Goal: Information Seeking & Learning: Learn about a topic

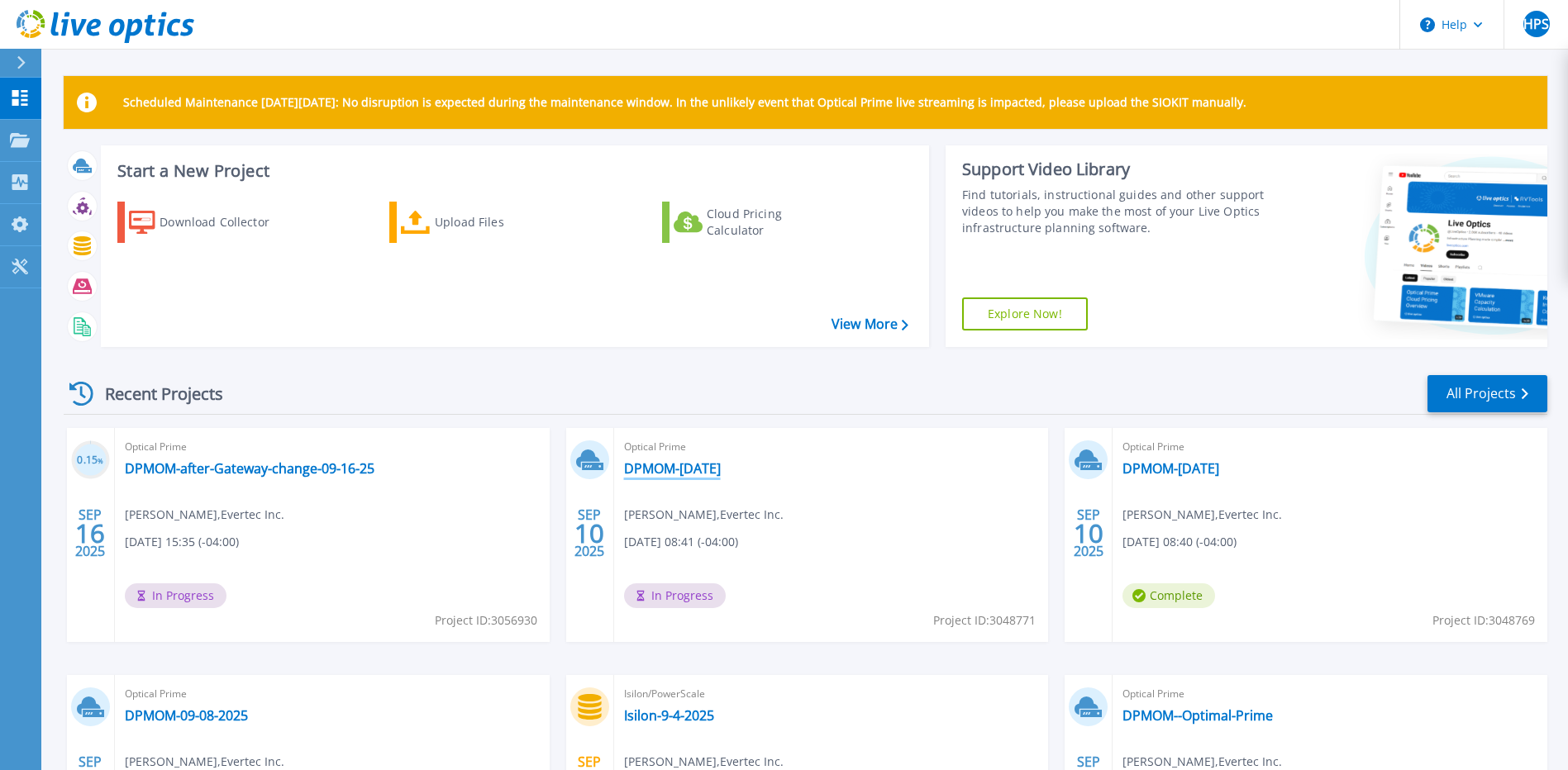
click at [682, 475] on link "DPMOM-[DATE]" at bounding box center [671, 469] width 97 height 17
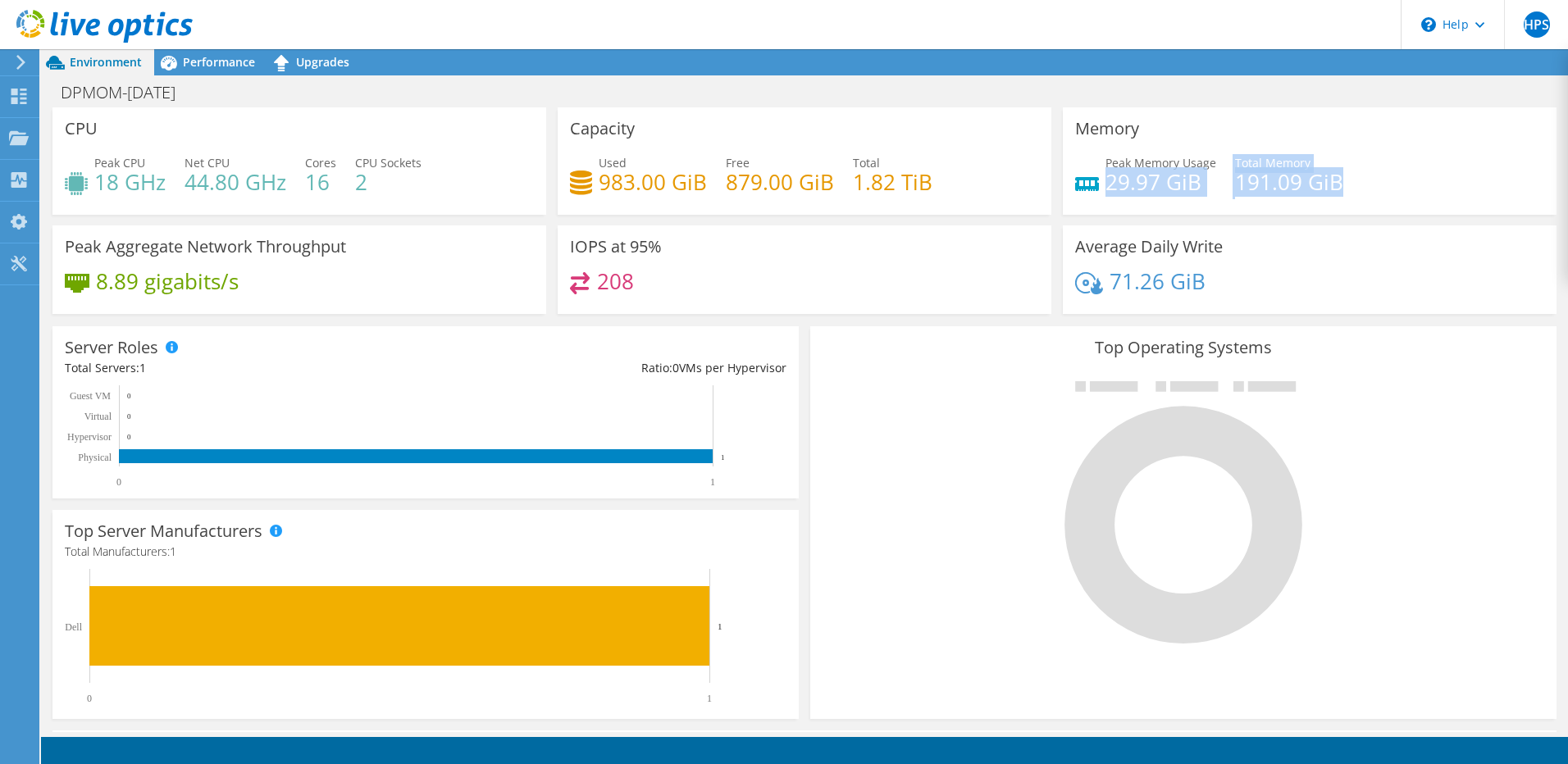
drag, startPoint x: 1115, startPoint y: 184, endPoint x: 1340, endPoint y: 190, distance: 225.1
click at [1340, 190] on div "Peak Memory Usage 29.97 GiB Total Memory 191.09 GiB" at bounding box center [1310, 180] width 469 height 54
drag, startPoint x: 1340, startPoint y: 190, endPoint x: 1348, endPoint y: 263, distance: 73.4
click at [1348, 263] on div "Average Daily Write 71.26 GiB" at bounding box center [1310, 271] width 494 height 90
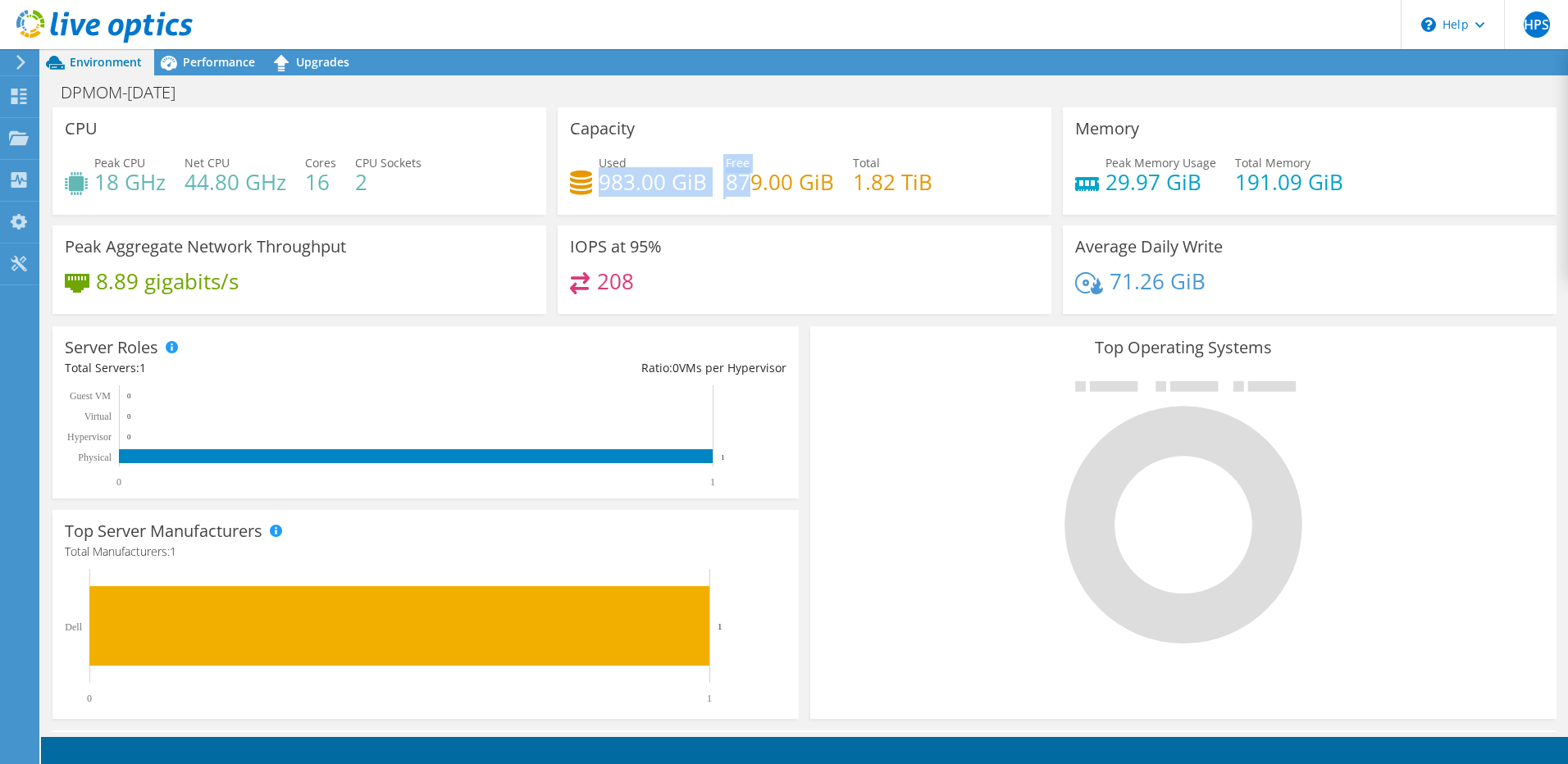
drag, startPoint x: 599, startPoint y: 186, endPoint x: 896, endPoint y: 186, distance: 297.0
click at [893, 186] on div "Used 983.00 GiB Free 879.00 GiB Total 1.82 TiB" at bounding box center [804, 180] width 469 height 54
drag, startPoint x: 896, startPoint y: 186, endPoint x: 1116, endPoint y: 186, distance: 220.0
click at [1116, 186] on h4 "29.97 GiB" at bounding box center [1160, 182] width 111 height 18
drag, startPoint x: 1116, startPoint y: 186, endPoint x: 1099, endPoint y: 188, distance: 17.1
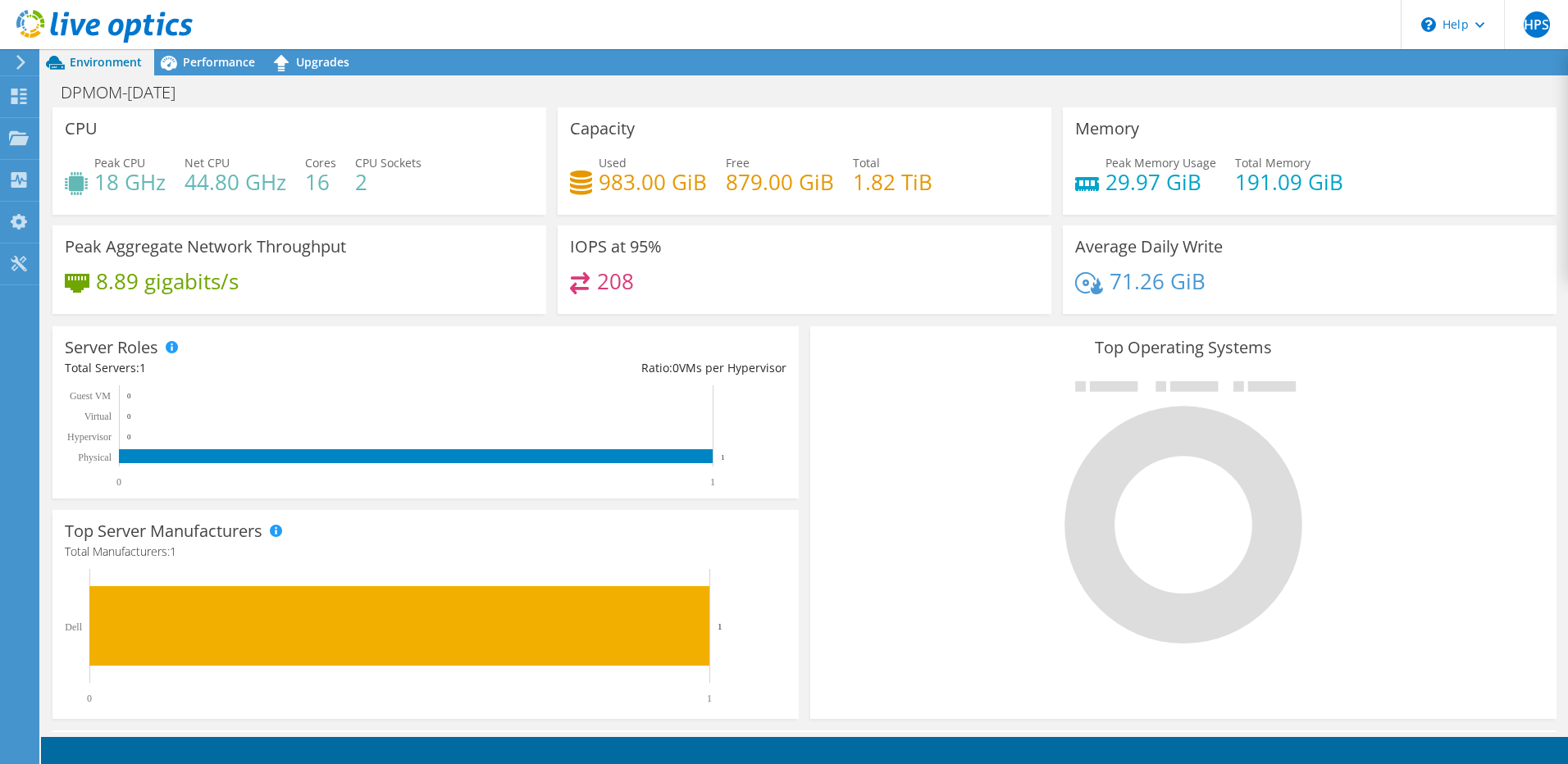
click at [1105, 188] on h4 "29.97 GiB" at bounding box center [1160, 182] width 111 height 18
drag, startPoint x: 1099, startPoint y: 183, endPoint x: 1337, endPoint y: 186, distance: 238.0
click at [1337, 186] on div "Peak Memory Usage 29.97 GiB Total Memory 191.09 GiB" at bounding box center [1310, 180] width 469 height 54
drag, startPoint x: 1337, startPoint y: 186, endPoint x: 1356, endPoint y: 238, distance: 55.4
click at [1356, 238] on div "Average Daily Write 71.26 GiB" at bounding box center [1310, 271] width 494 height 90
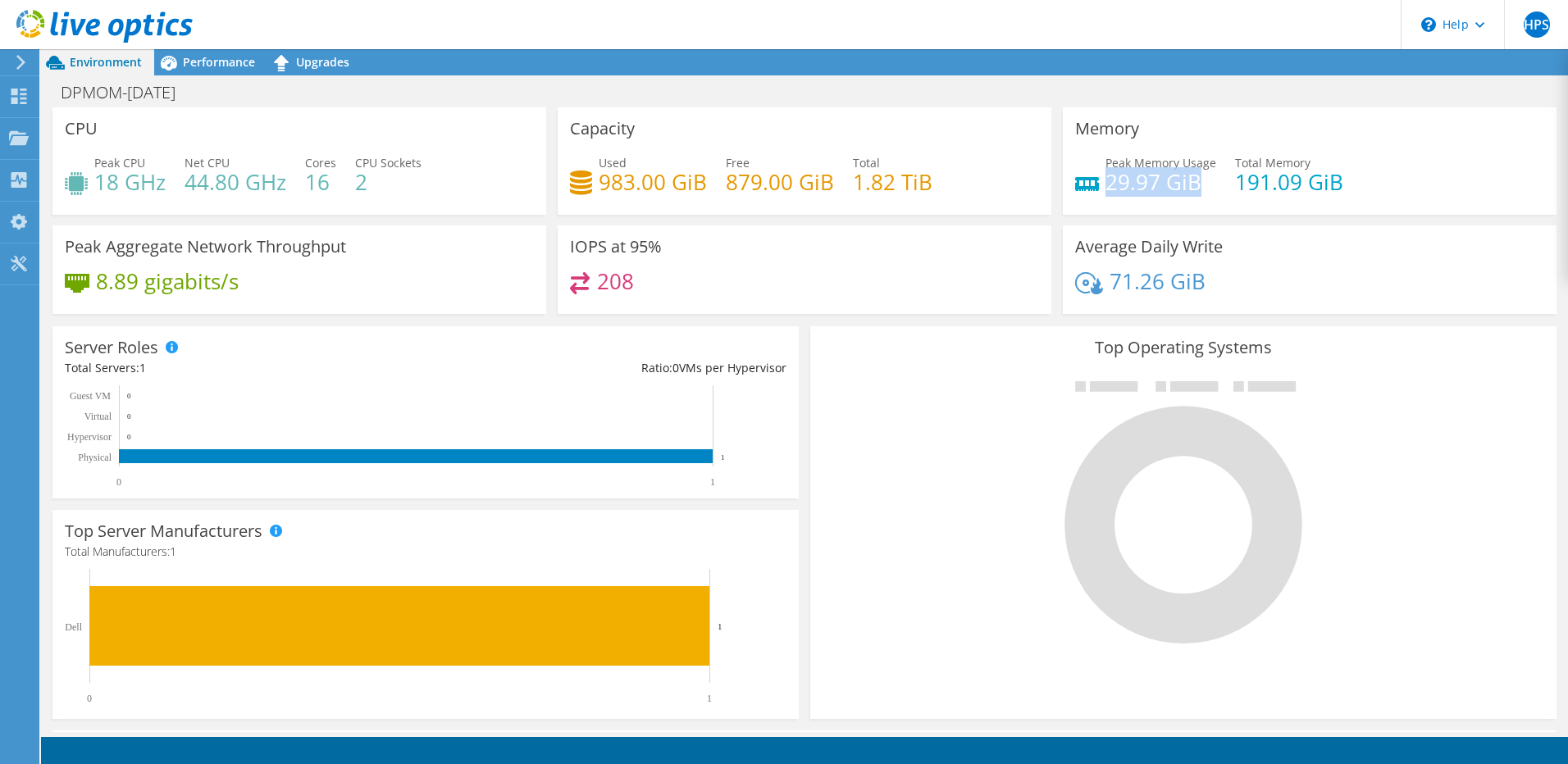
drag, startPoint x: 1099, startPoint y: 180, endPoint x: 1198, endPoint y: 183, distance: 99.0
click at [1198, 183] on h4 "29.97 GiB" at bounding box center [1160, 182] width 111 height 18
drag, startPoint x: 1198, startPoint y: 183, endPoint x: 1216, endPoint y: 275, distance: 93.7
click at [1216, 275] on div "71.26 GiB" at bounding box center [1310, 289] width 469 height 34
click at [238, 70] on div "Performance" at bounding box center [210, 62] width 113 height 26
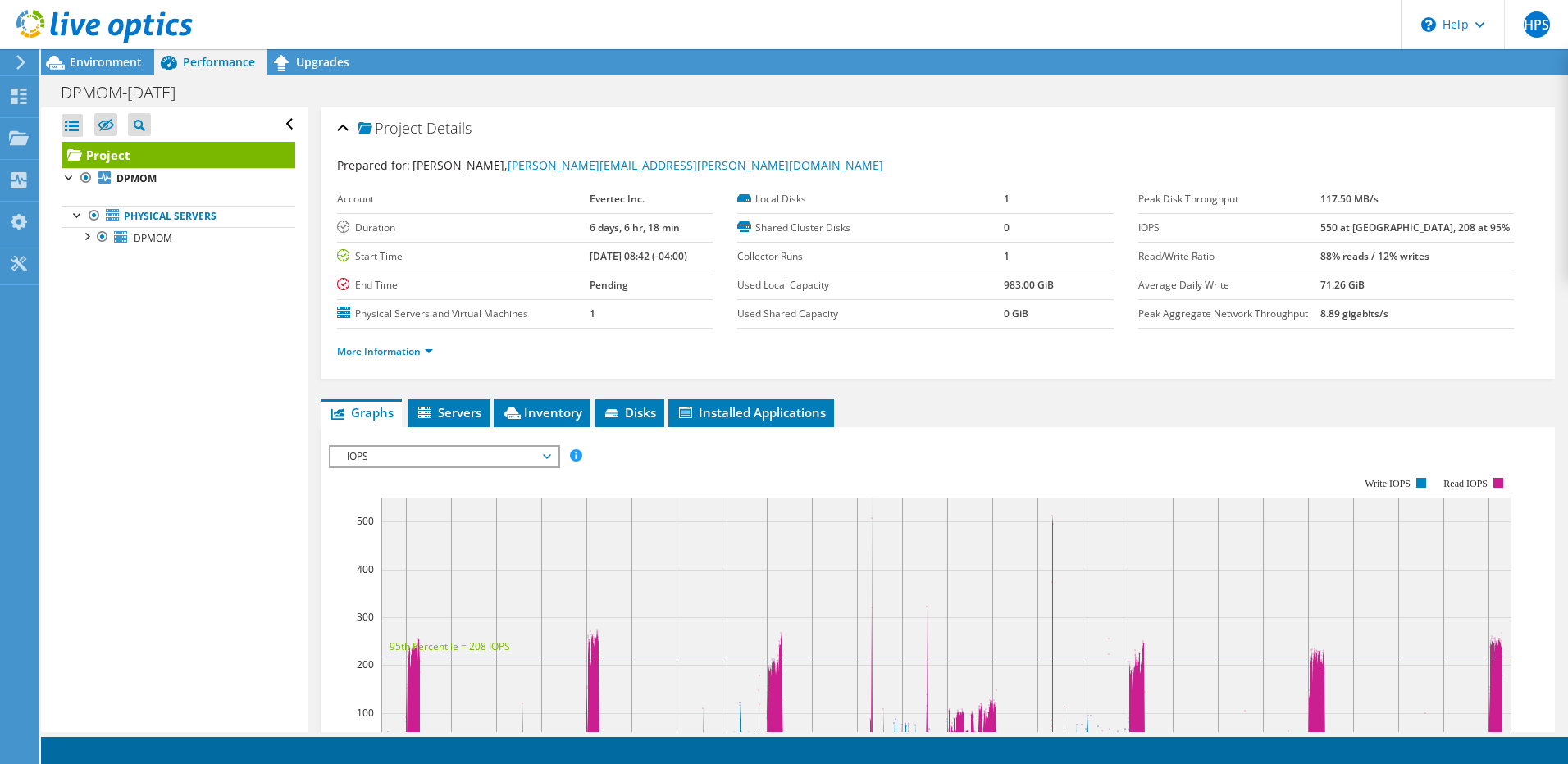
click at [510, 447] on span "IOPS" at bounding box center [444, 456] width 211 height 19
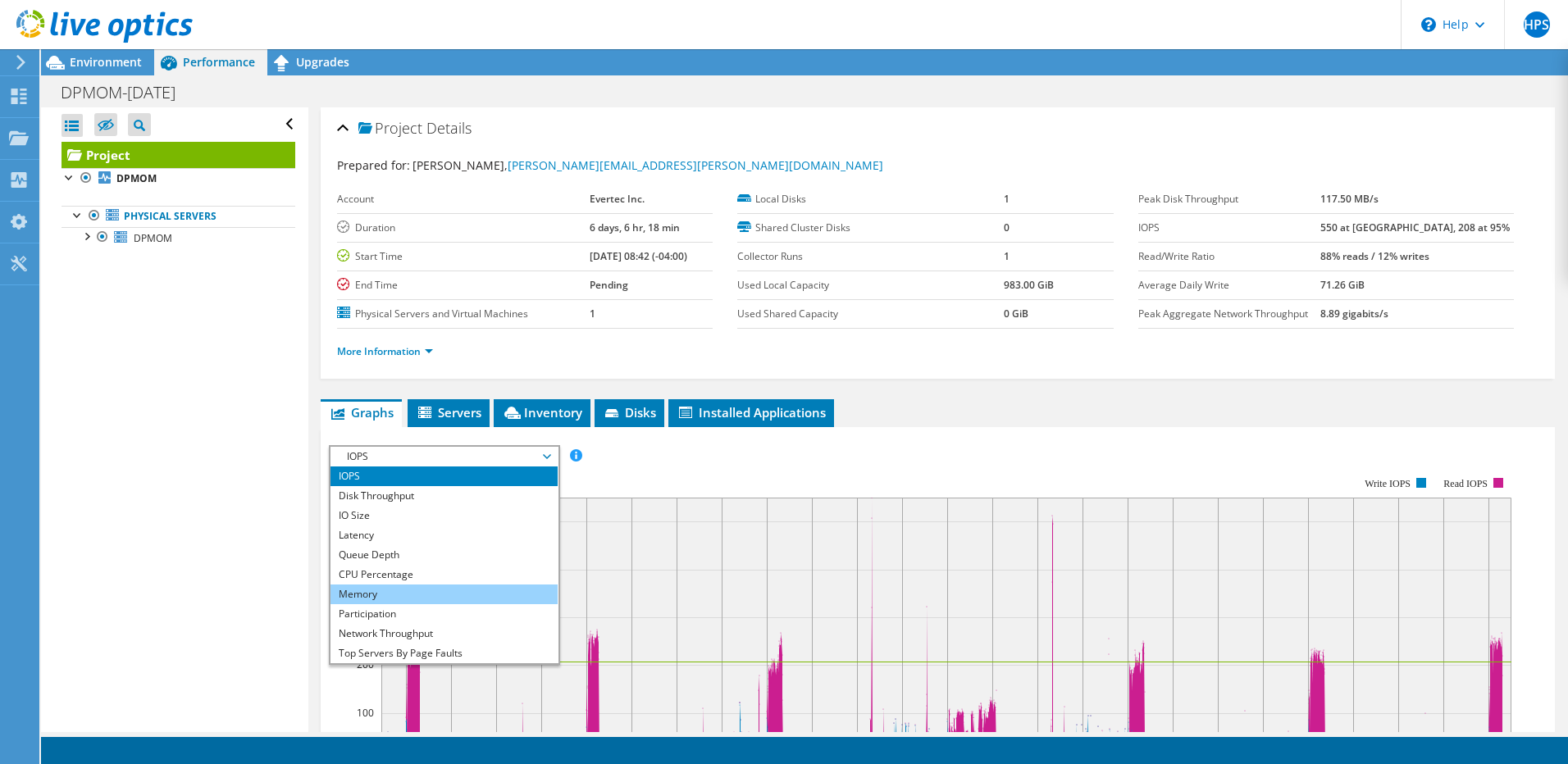
click at [451, 600] on li "Memory" at bounding box center [444, 594] width 227 height 19
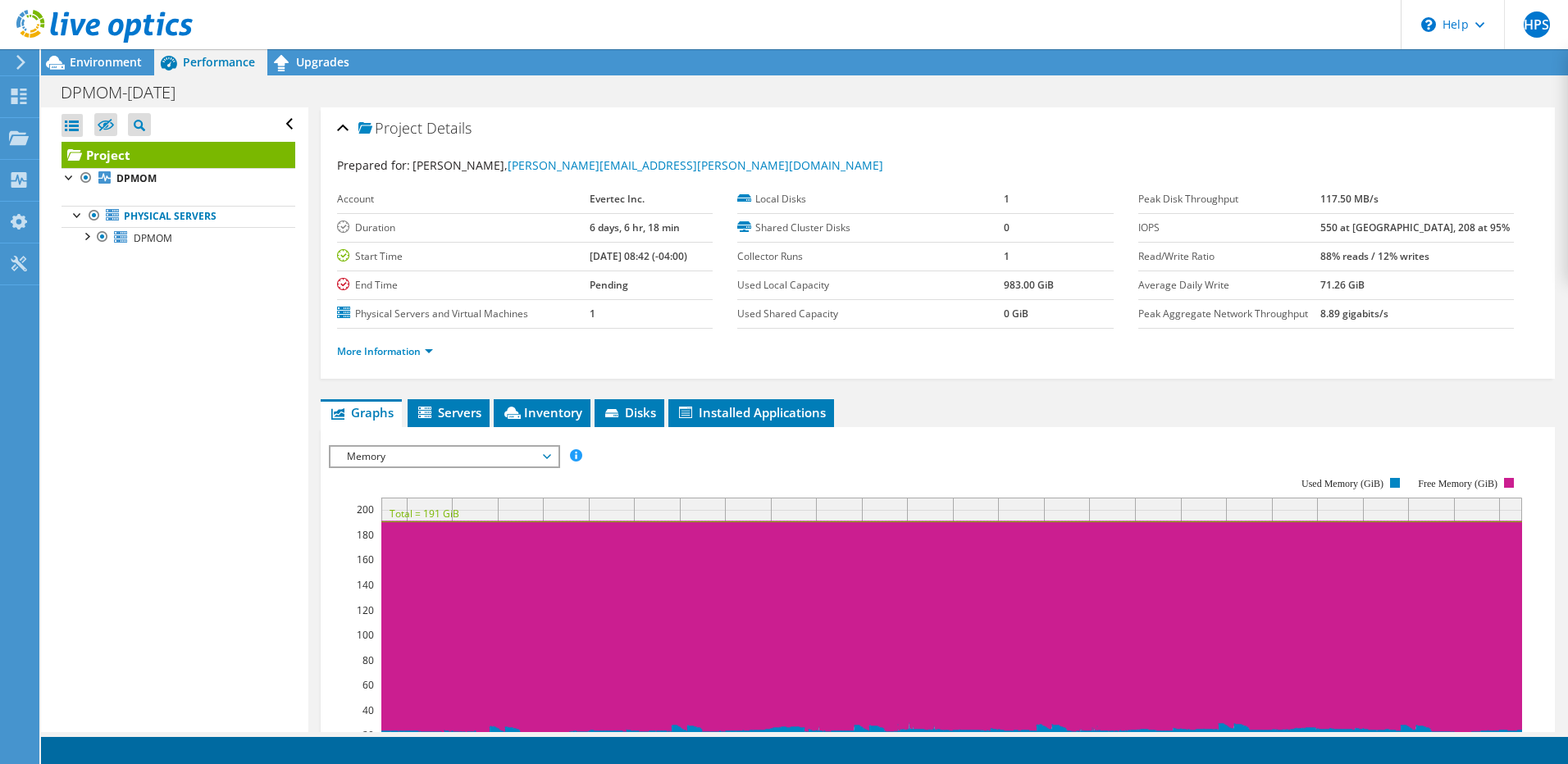
scroll to position [328, 0]
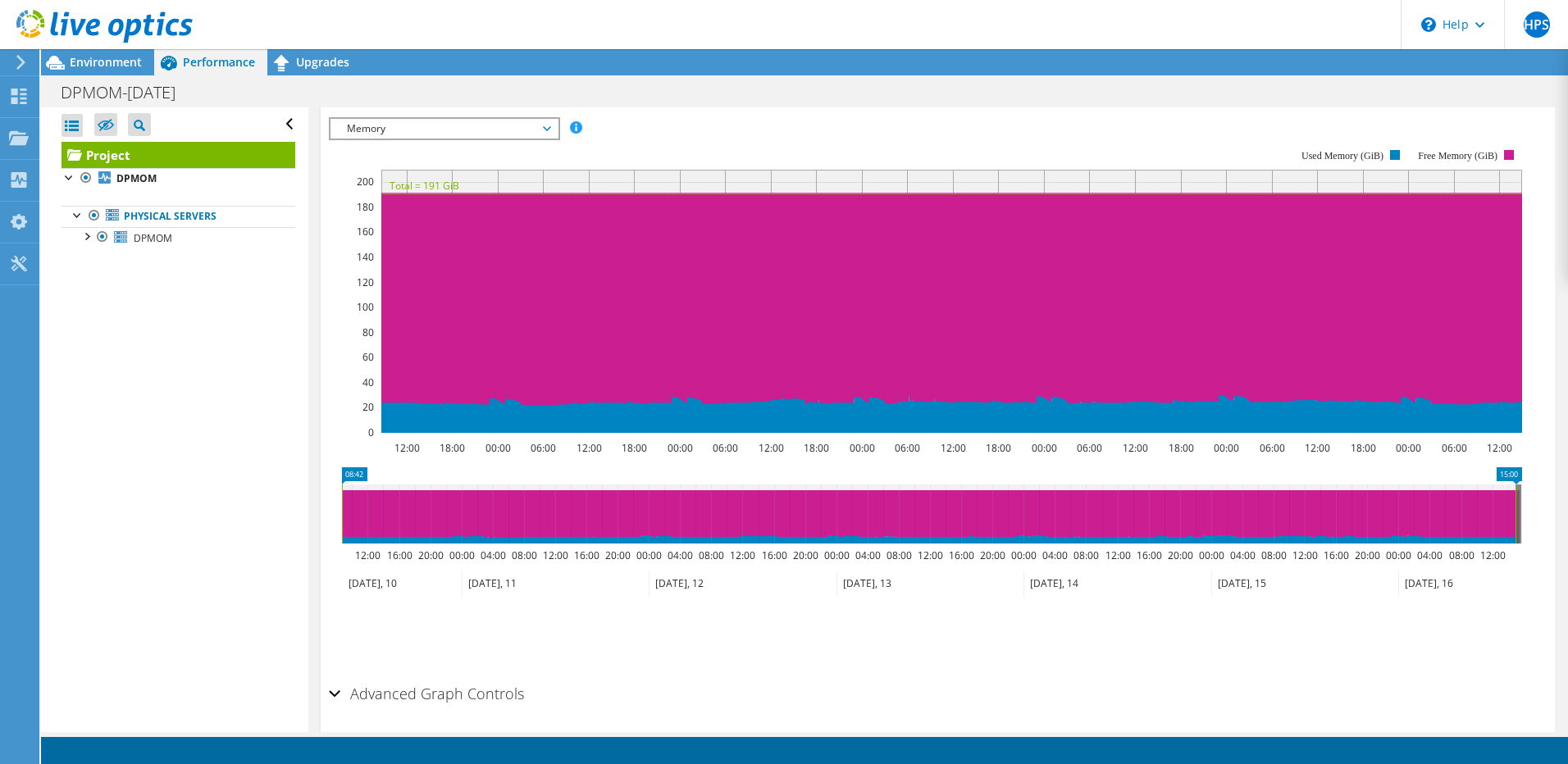
click at [381, 381] on rect at bounding box center [925, 291] width 1193 height 328
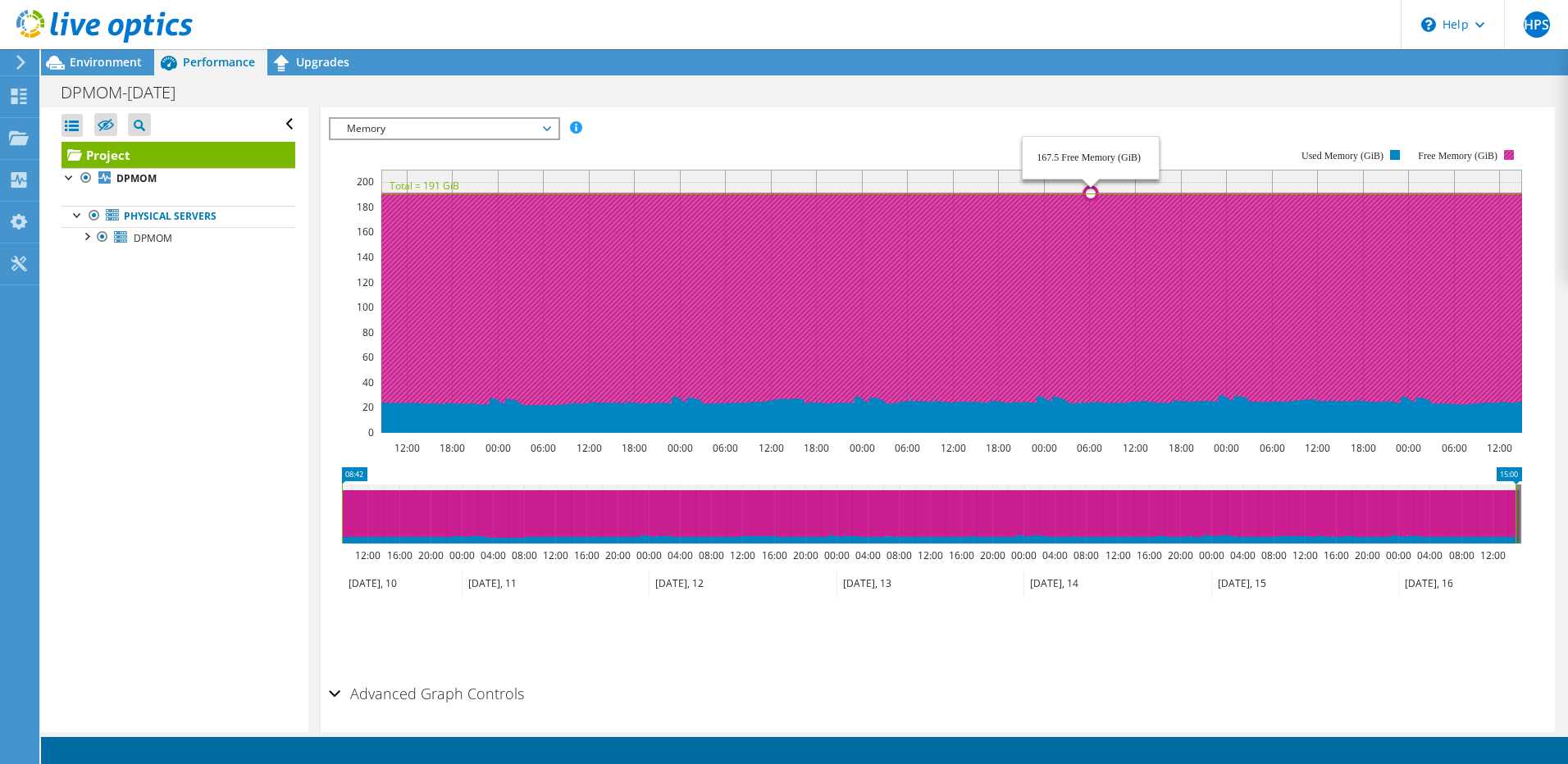
drag, startPoint x: 1092, startPoint y: 193, endPoint x: 1097, endPoint y: 346, distance: 153.1
